Goal: Task Accomplishment & Management: Use online tool/utility

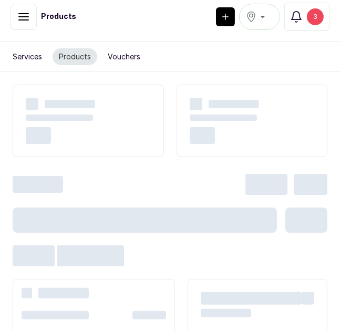
scroll to position [57, 0]
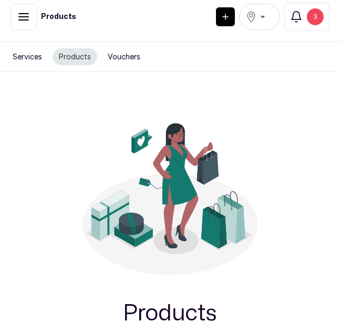
scroll to position [57, 0]
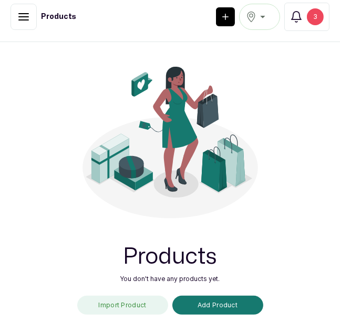
click at [68, 186] on div "Products You don't have any products yet. Import Product Add Product" at bounding box center [170, 177] width 236 height 324
